Goal: Task Accomplishment & Management: Manage account settings

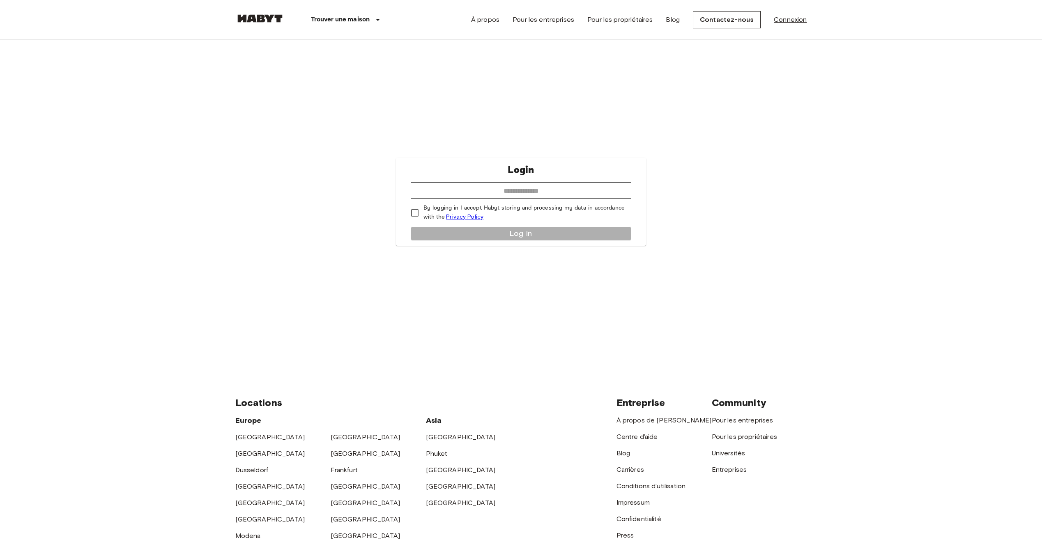
click at [791, 16] on link "Connexion" at bounding box center [790, 20] width 33 height 10
click at [791, 18] on link "Connexion" at bounding box center [790, 20] width 33 height 10
click at [588, 185] on input "email" at bounding box center [521, 190] width 221 height 16
type input "**********"
click at [539, 235] on div "**********" at bounding box center [521, 202] width 250 height 88
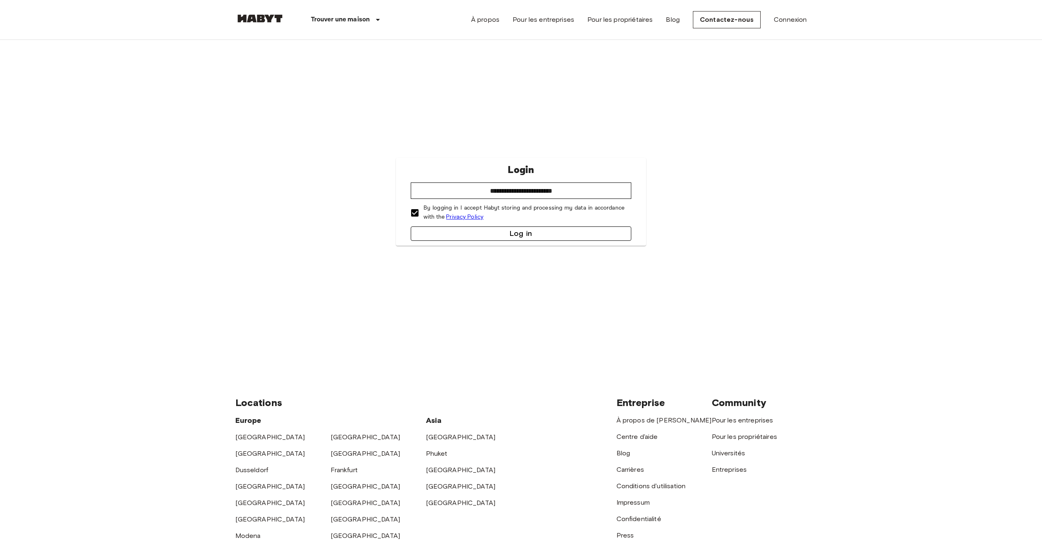
click at [434, 230] on button "Log in" at bounding box center [521, 233] width 221 height 14
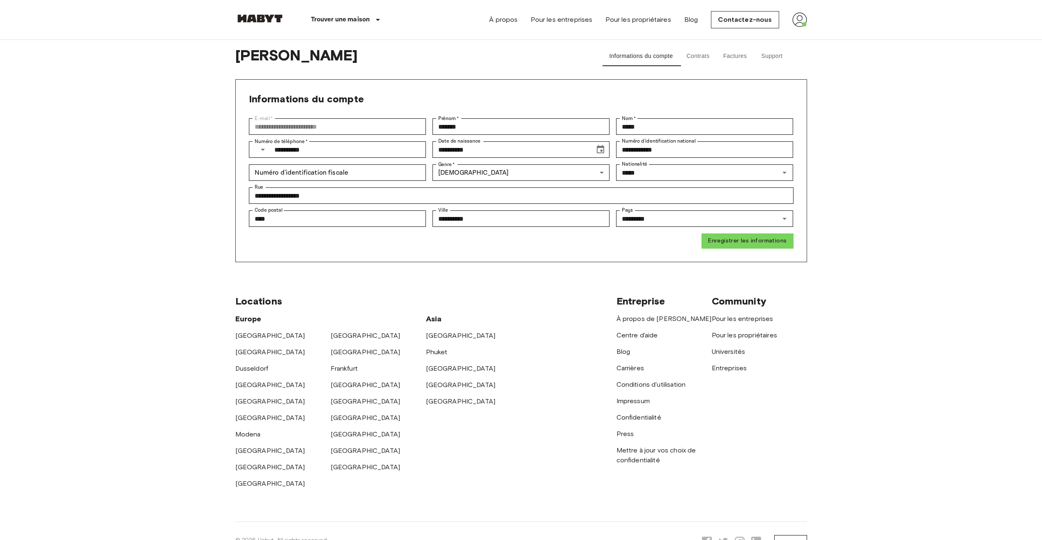
click at [691, 53] on button "Contrats" at bounding box center [698, 56] width 37 height 20
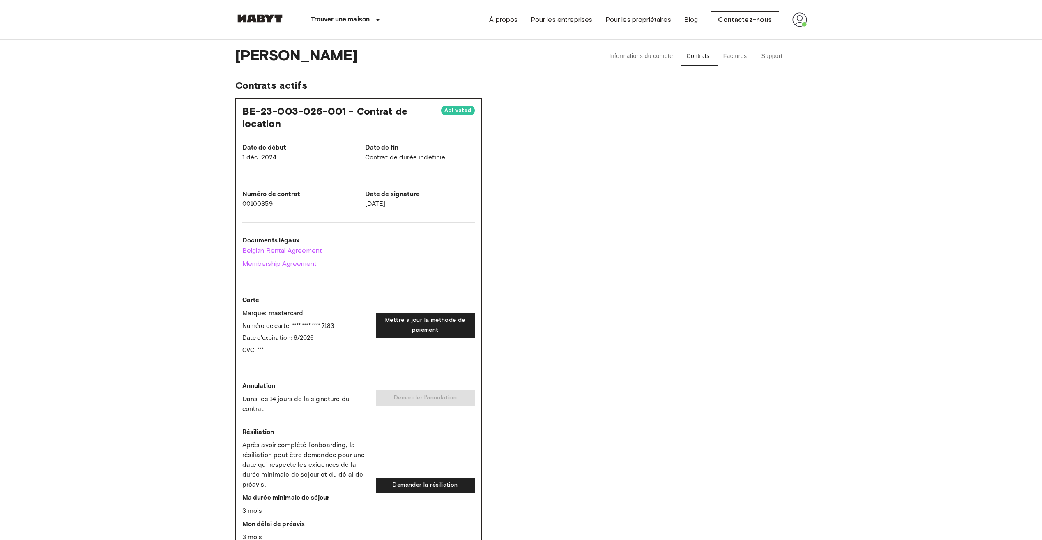
click at [730, 55] on button "Factures" at bounding box center [735, 56] width 37 height 20
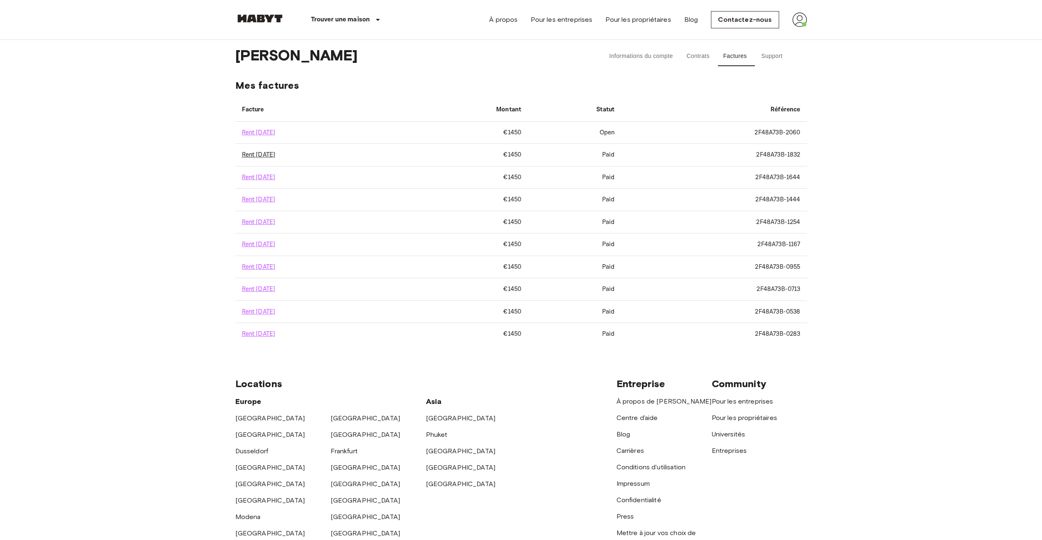
click at [276, 154] on link "Rent [DATE]" at bounding box center [259, 155] width 34 height 8
click at [696, 52] on button "Contrats" at bounding box center [698, 56] width 37 height 20
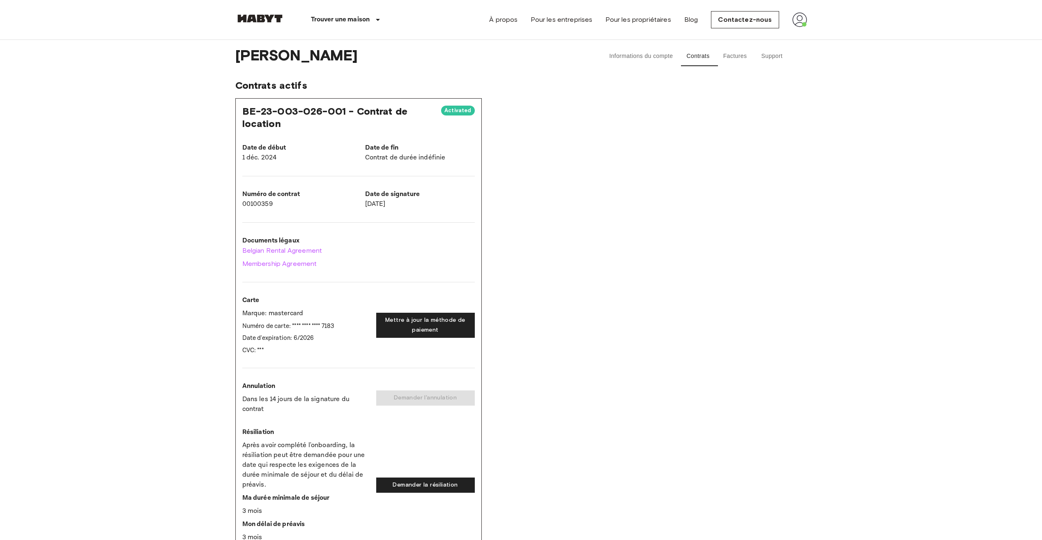
click at [736, 52] on button "Factures" at bounding box center [735, 56] width 37 height 20
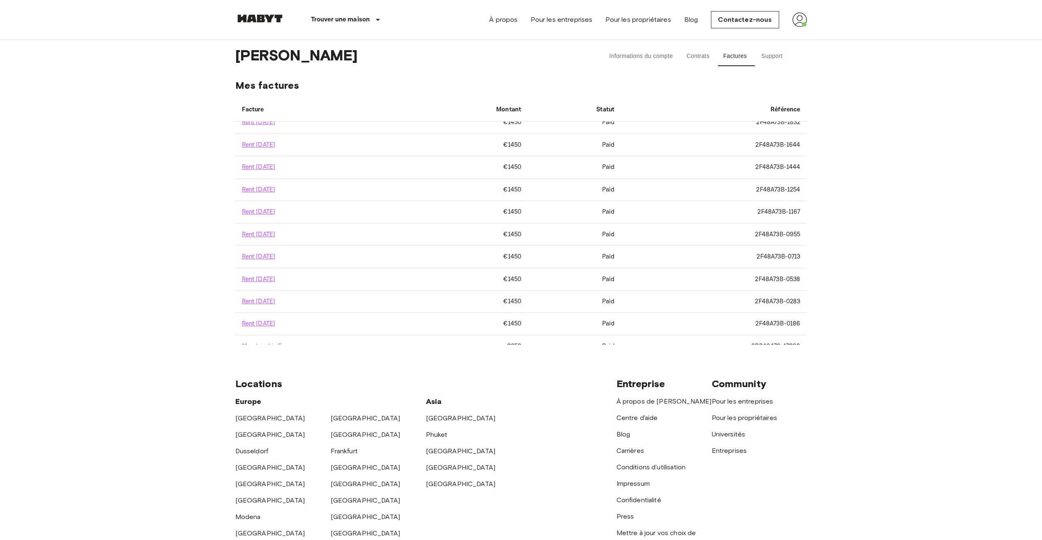
scroll to position [67, 0]
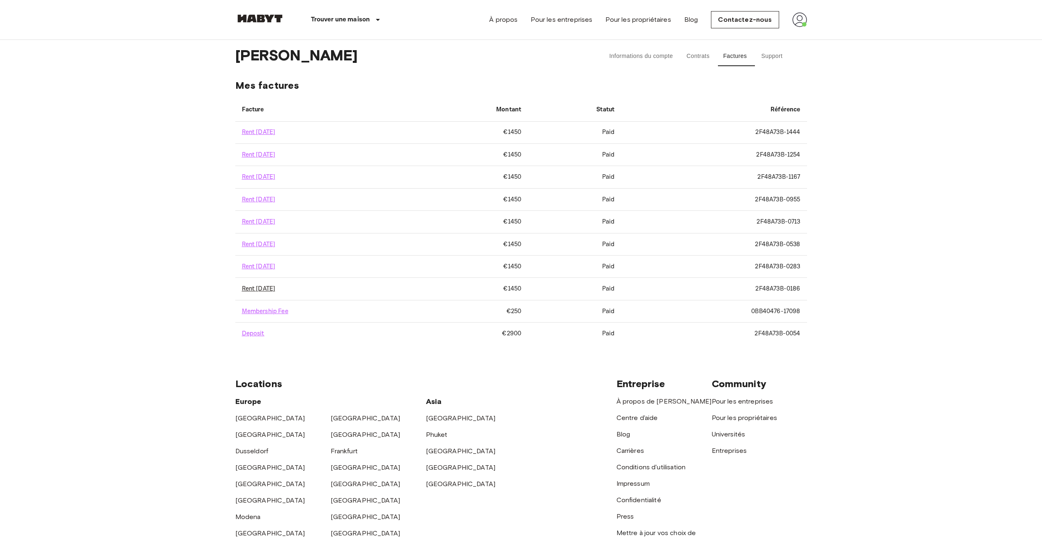
click at [270, 291] on link "Rent [DATE]" at bounding box center [259, 289] width 34 height 8
click at [259, 156] on link "Rent [DATE]" at bounding box center [259, 155] width 34 height 8
click at [276, 153] on link "Rent [DATE]" at bounding box center [259, 155] width 34 height 8
click at [700, 54] on button "Contrats" at bounding box center [698, 56] width 37 height 20
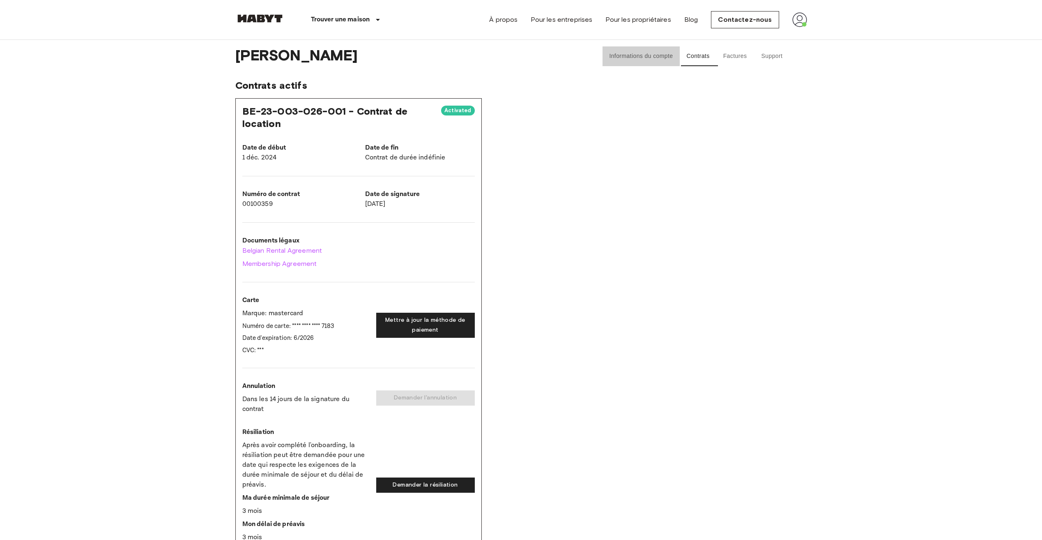
click at [648, 53] on button "Informations du compte" at bounding box center [640, 56] width 77 height 20
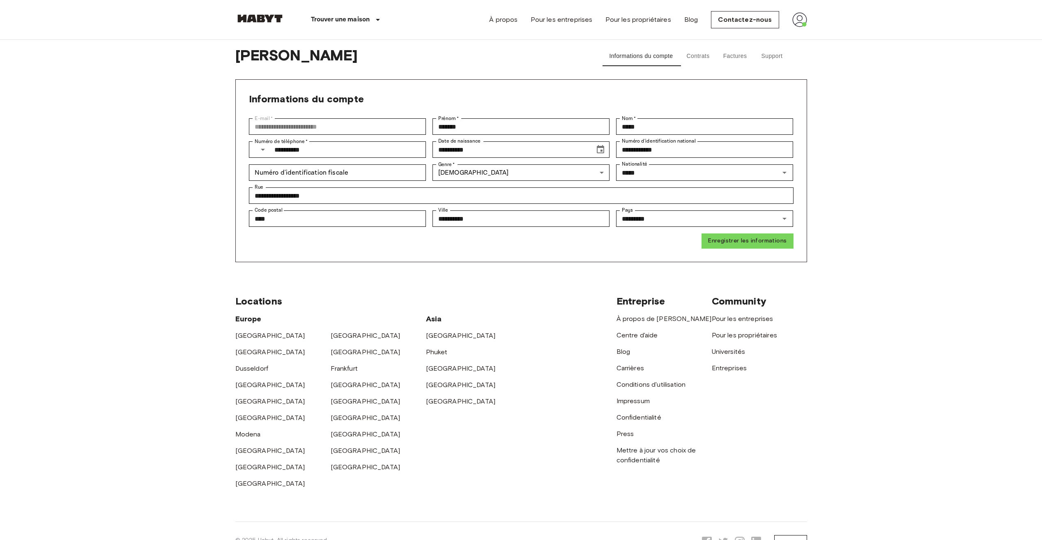
click at [797, 23] on img at bounding box center [799, 19] width 15 height 15
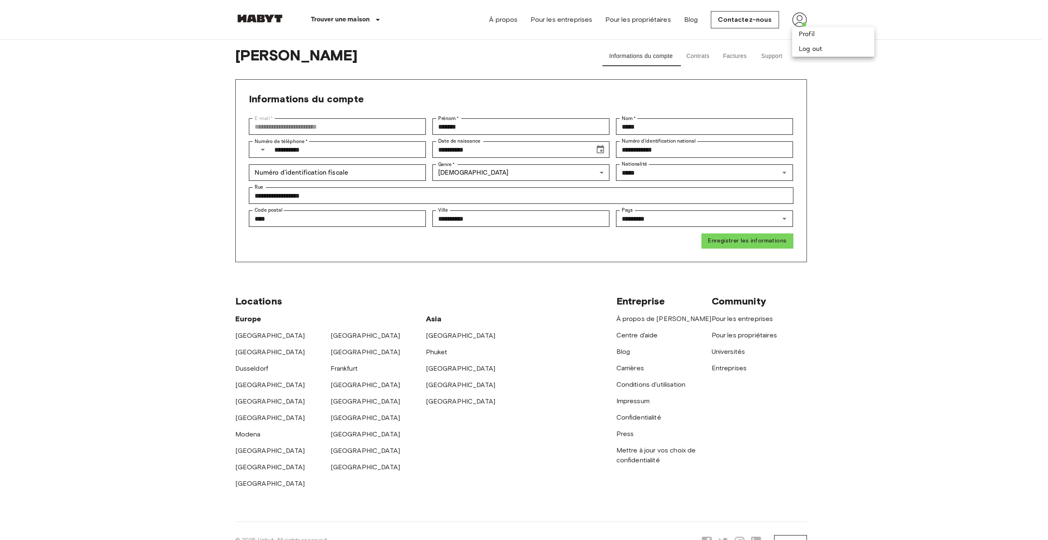
click at [776, 53] on div at bounding box center [524, 270] width 1048 height 540
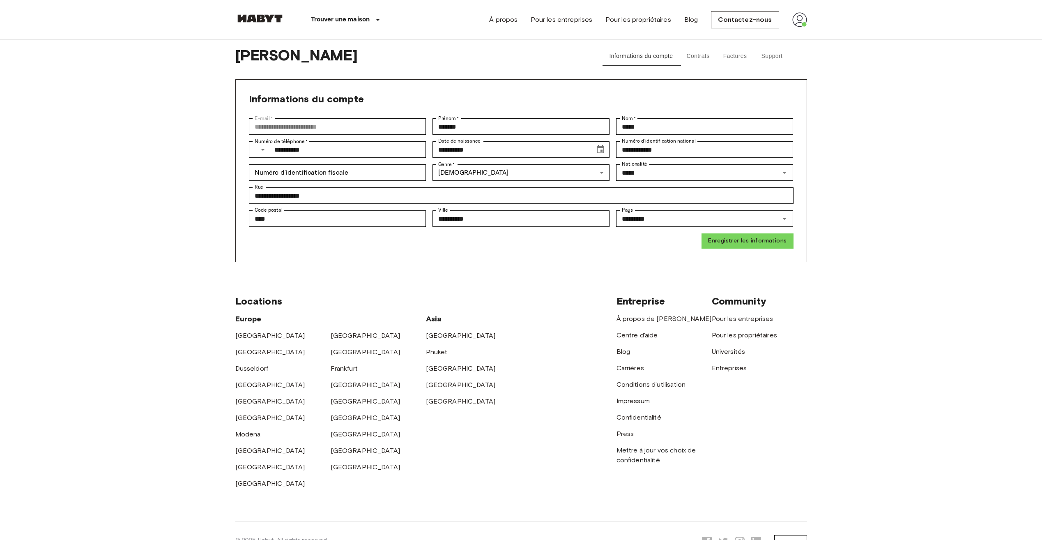
click at [777, 57] on button "Support" at bounding box center [772, 56] width 37 height 20
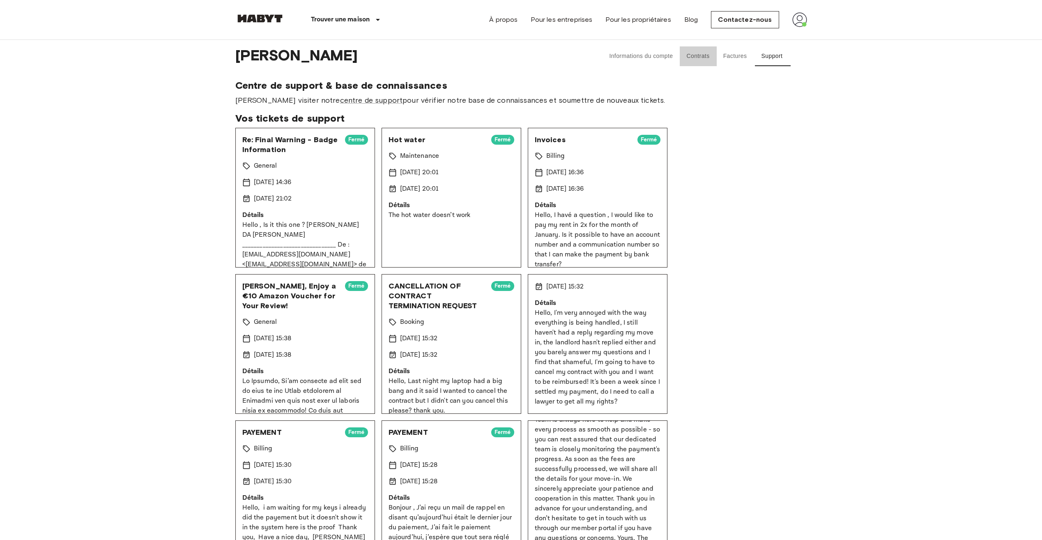
click at [692, 57] on button "Contrats" at bounding box center [698, 56] width 37 height 20
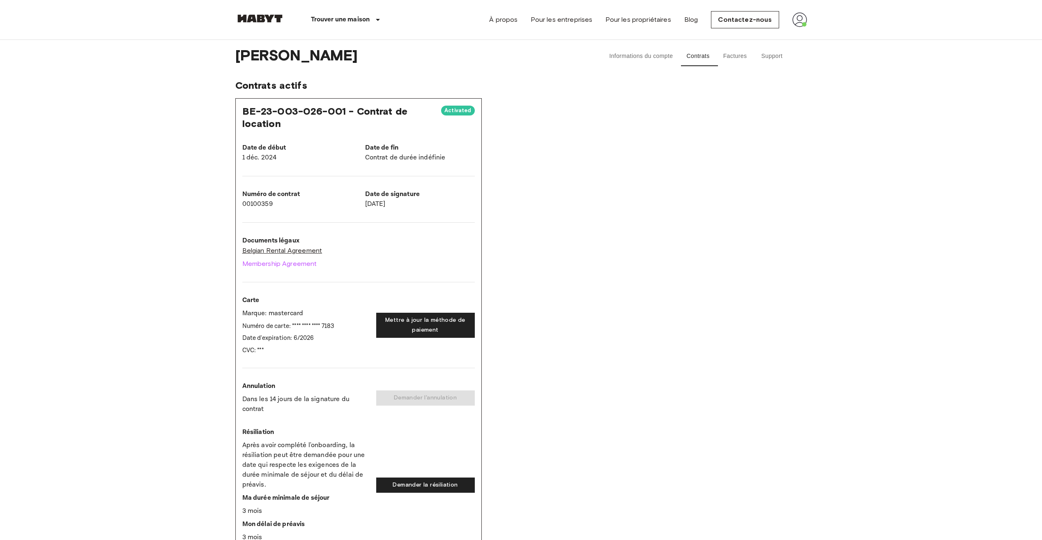
click at [286, 253] on link "Belgian Rental Agreement" at bounding box center [358, 251] width 232 height 10
click at [305, 260] on link "Membership Agreement" at bounding box center [358, 264] width 232 height 10
click at [315, 252] on link "Belgian Rental Agreement" at bounding box center [358, 251] width 232 height 10
